Goal: Information Seeking & Learning: Learn about a topic

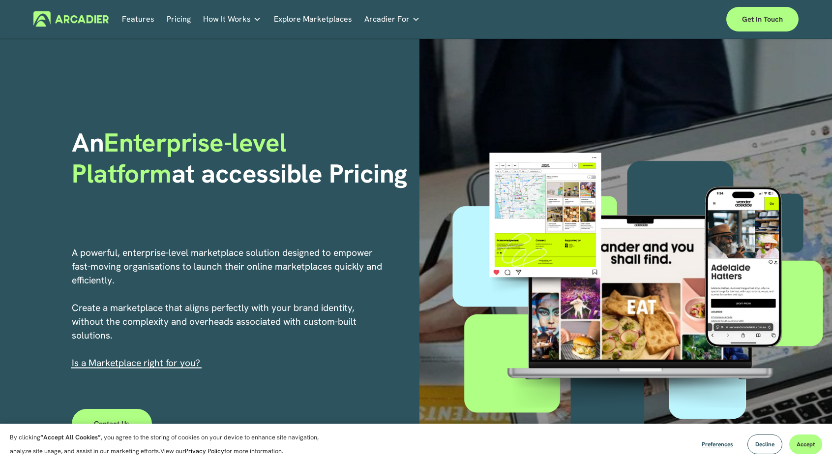
click at [229, 21] on span "How It Works" at bounding box center [227, 19] width 48 height 14
click at [0, 0] on p "Read about game-changing marketplace solutions." at bounding box center [0, 0] width 0 height 0
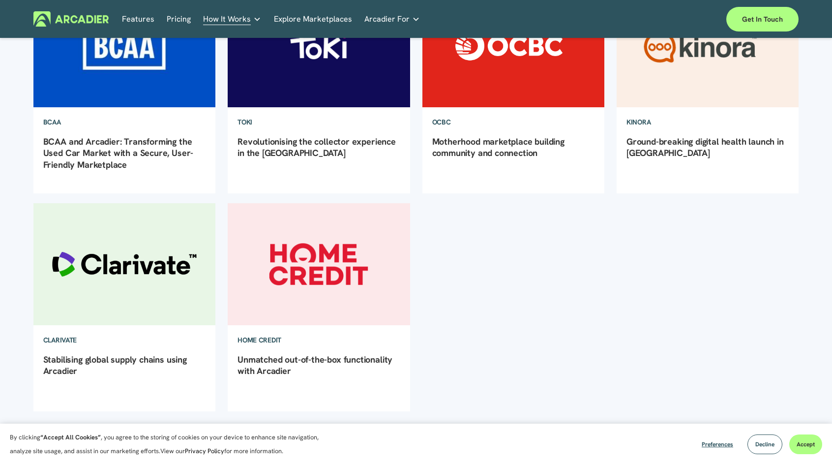
scroll to position [197, 0]
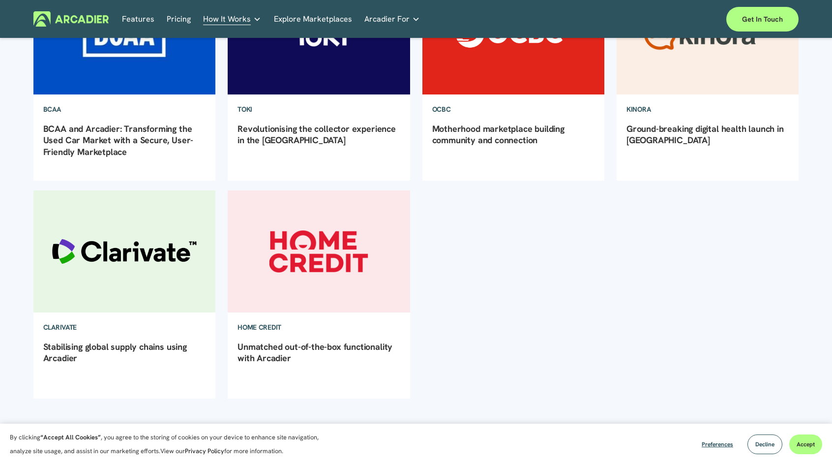
click at [338, 260] on img at bounding box center [319, 251] width 184 height 123
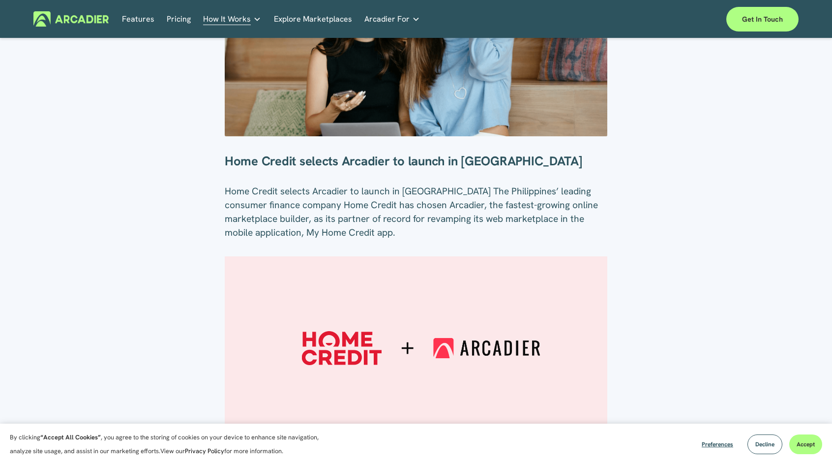
scroll to position [197, 0]
click at [309, 18] on link "Explore Marketplaces" at bounding box center [313, 18] width 78 height 15
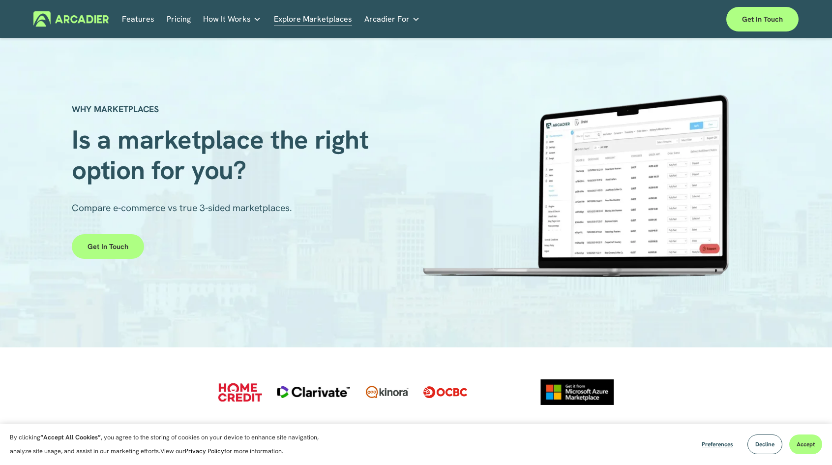
click at [496, 203] on div at bounding box center [574, 185] width 316 height 183
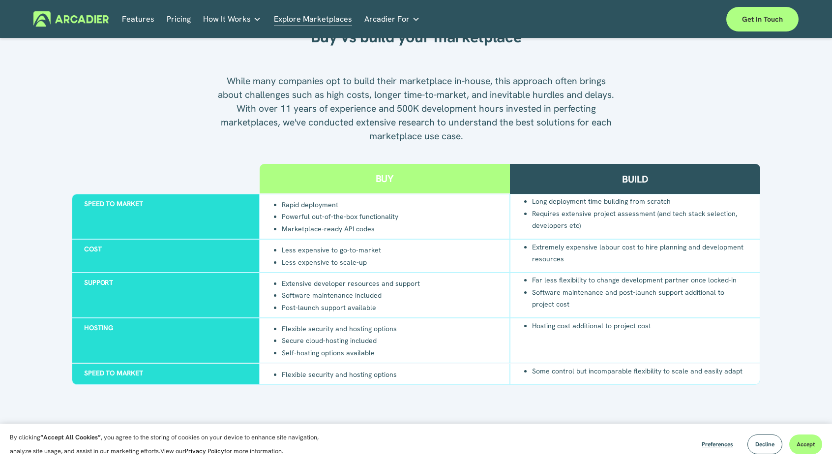
scroll to position [935, 0]
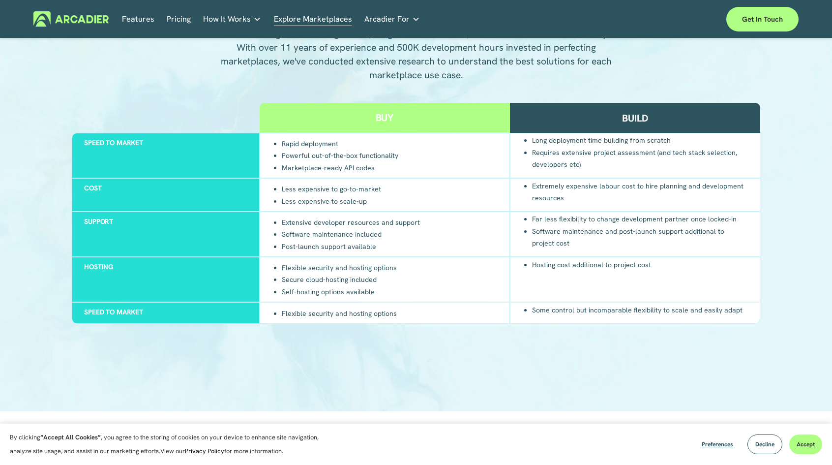
click at [184, 23] on link "Pricing" at bounding box center [179, 18] width 24 height 15
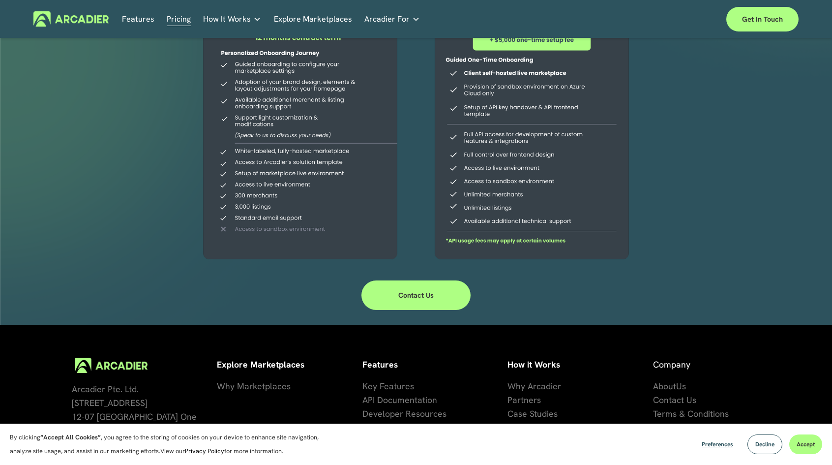
scroll to position [288, 0]
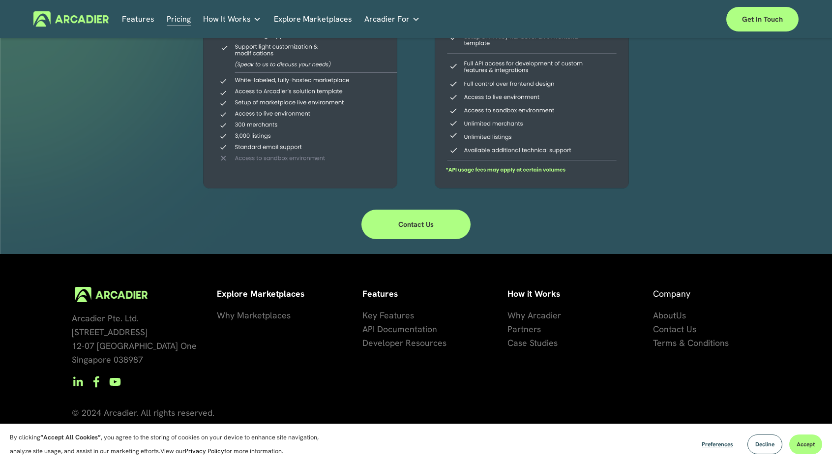
click at [533, 344] on span "se Studies" at bounding box center [538, 342] width 39 height 11
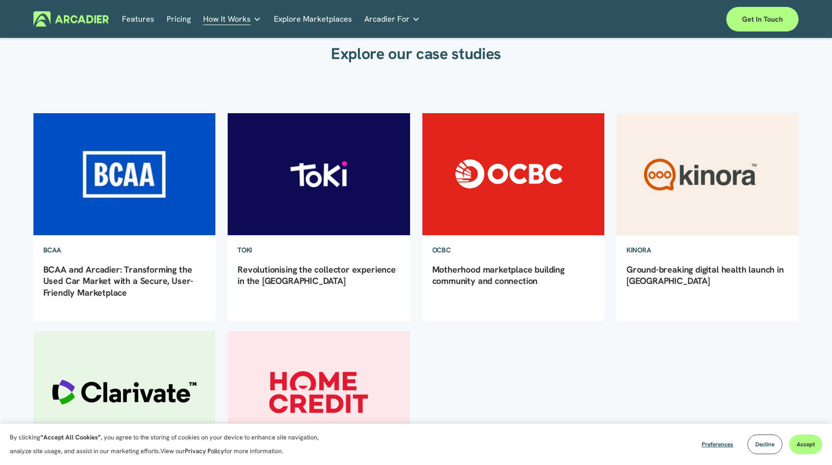
scroll to position [98, 0]
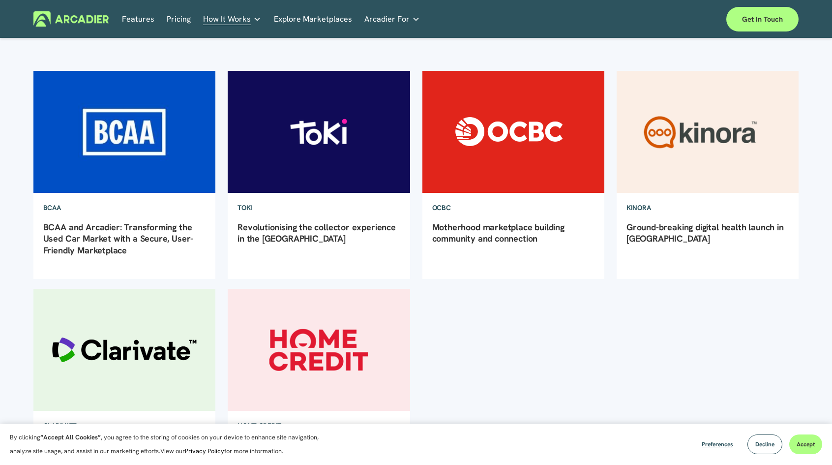
click at [727, 158] on img at bounding box center [708, 131] width 184 height 123
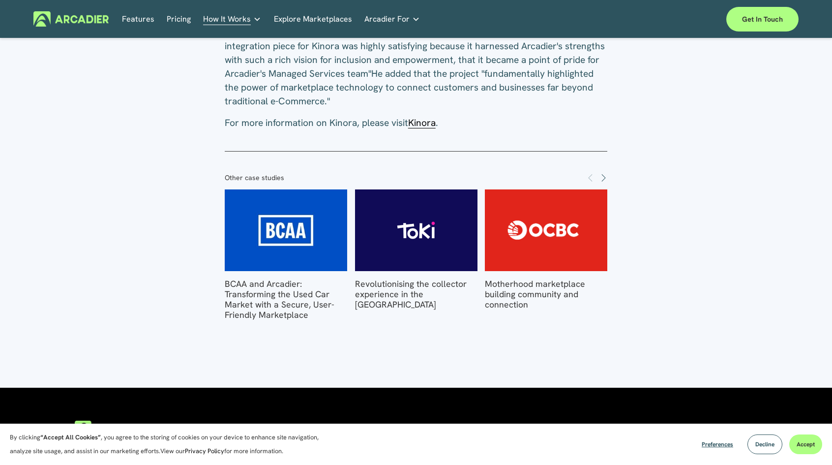
scroll to position [1082, 0]
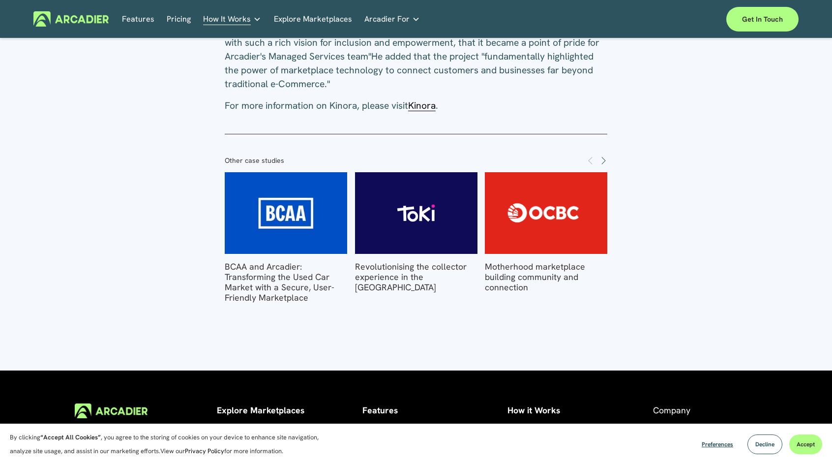
click at [431, 110] on span "Kinora" at bounding box center [422, 105] width 28 height 12
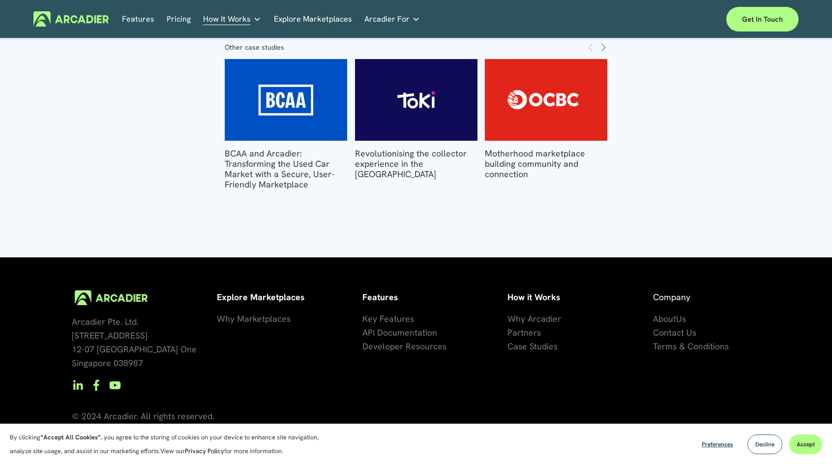
scroll to position [1199, 0]
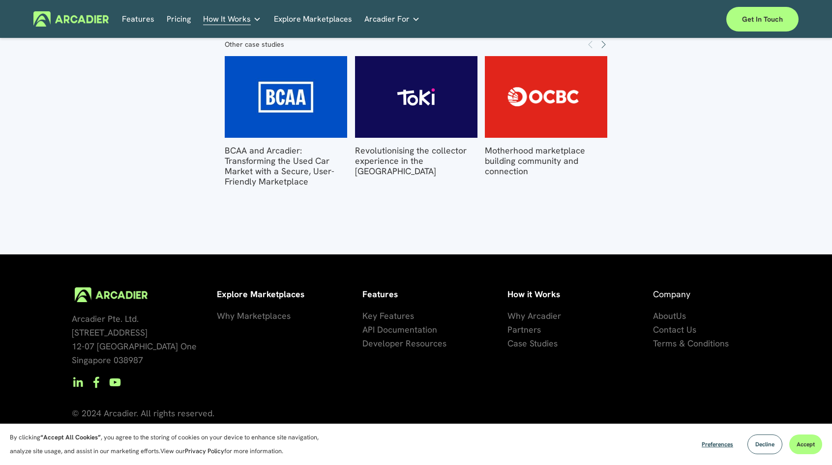
click at [261, 316] on span "Why Marketplaces" at bounding box center [254, 315] width 74 height 11
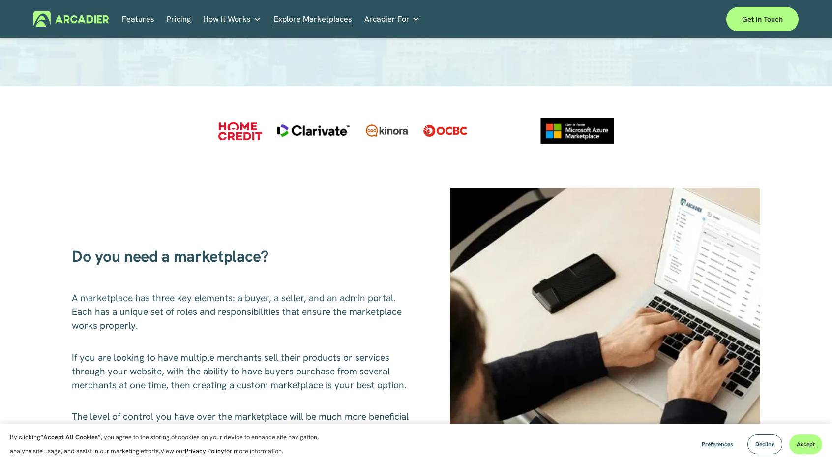
scroll to position [246, 0]
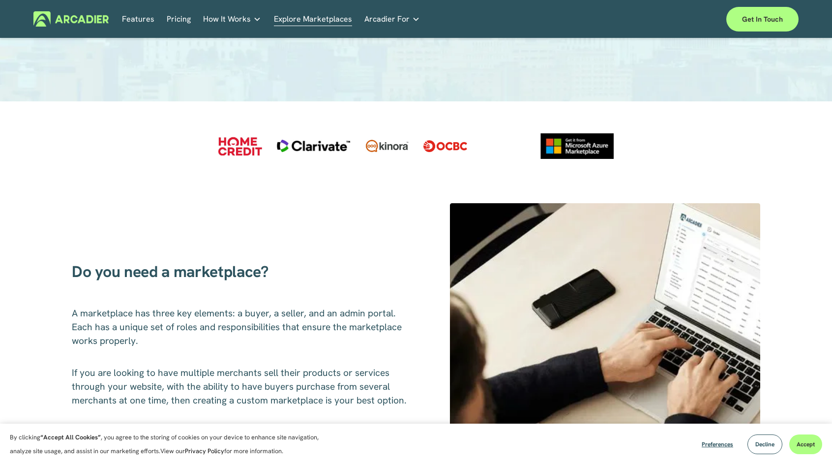
click at [322, 143] on div at bounding box center [313, 146] width 73 height 12
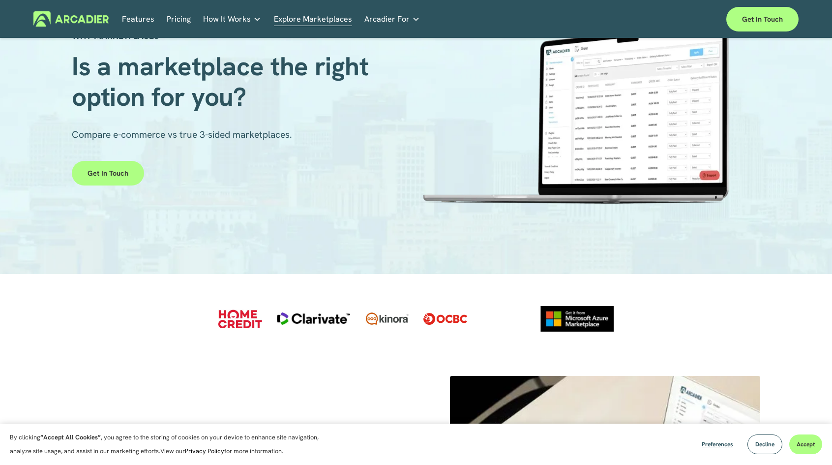
scroll to position [49, 0]
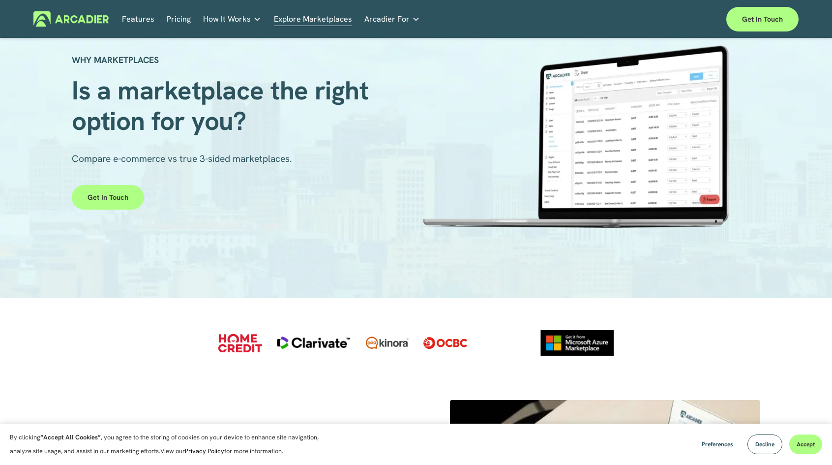
click at [222, 15] on span "How It Works" at bounding box center [227, 19] width 48 height 14
click at [224, 15] on span "How It Works" at bounding box center [227, 19] width 48 height 14
click at [184, 18] on link "Pricing" at bounding box center [179, 18] width 24 height 15
